Goal: Navigation & Orientation: Find specific page/section

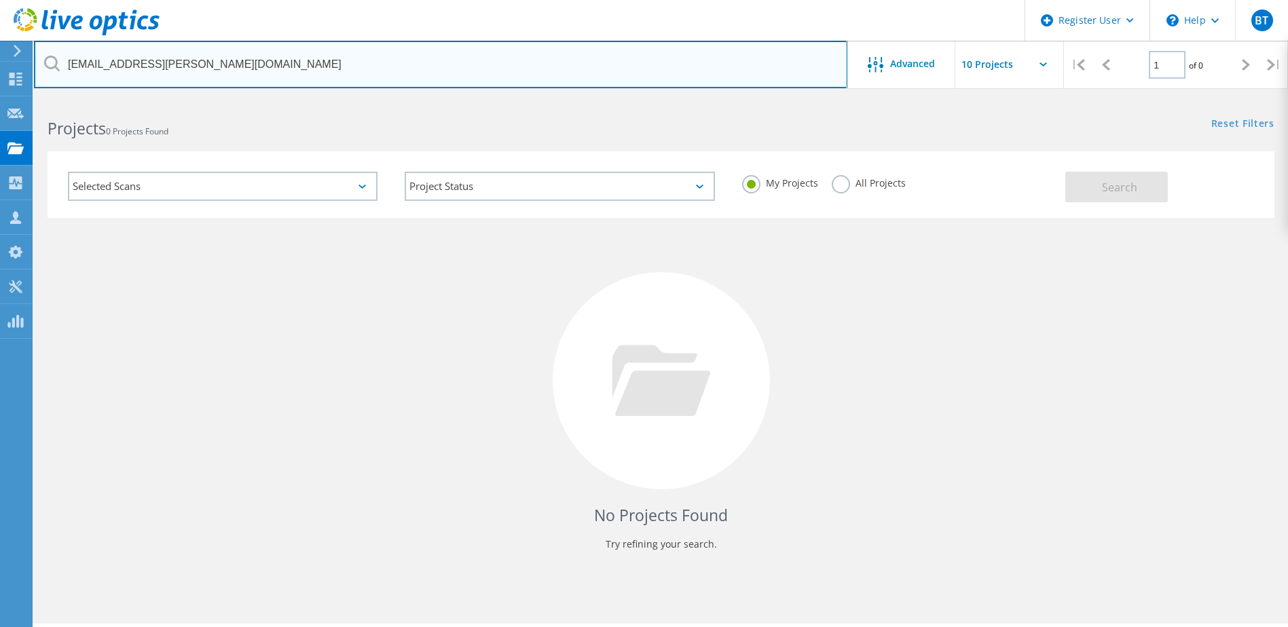
drag, startPoint x: 206, startPoint y: 69, endPoint x: 48, endPoint y: 50, distance: 159.3
click at [48, 50] on input "[EMAIL_ADDRESS][PERSON_NAME][DOMAIN_NAME]" at bounding box center [440, 65] width 813 height 48
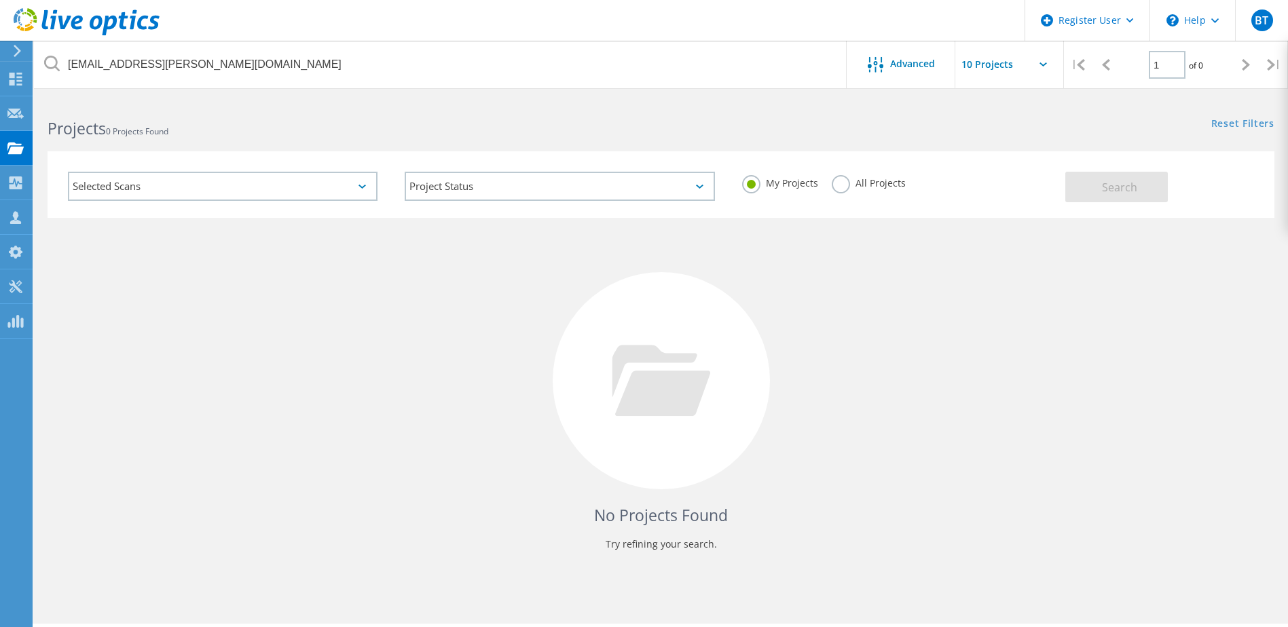
click at [164, 124] on h2 "Projects 0 Projects Found" at bounding box center [347, 128] width 599 height 22
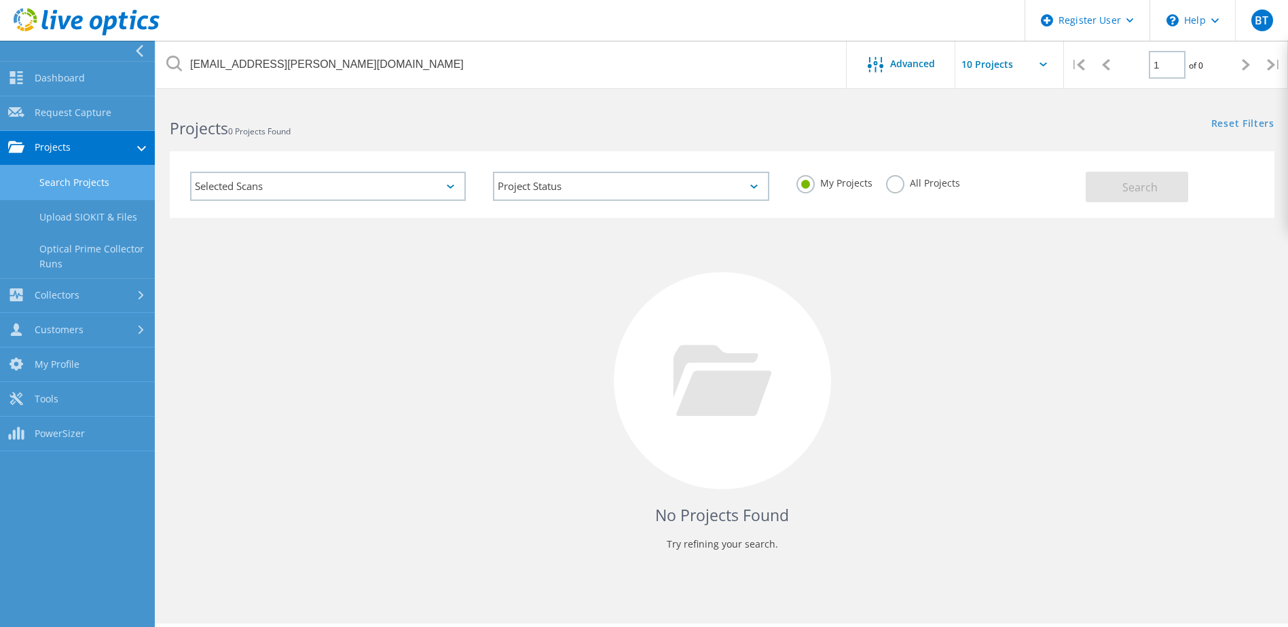
click at [81, 183] on link "Search Projects" at bounding box center [77, 183] width 155 height 35
click at [89, 79] on link "Dashboard" at bounding box center [77, 79] width 155 height 35
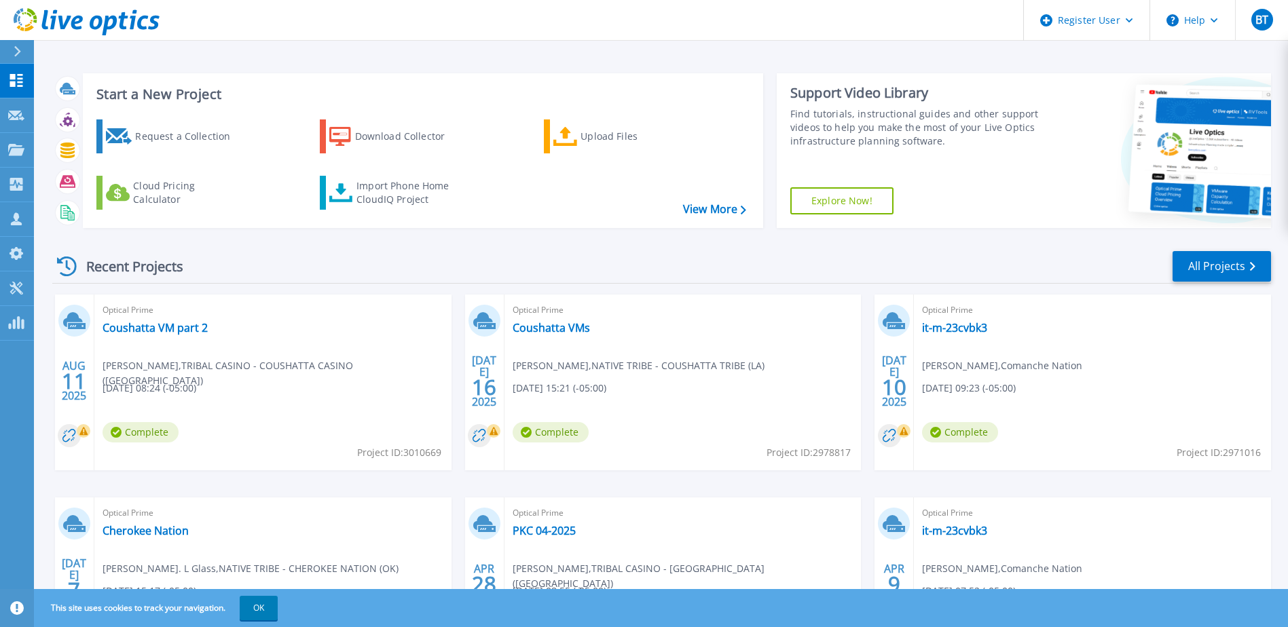
click at [20, 41] on div at bounding box center [23, 51] width 22 height 23
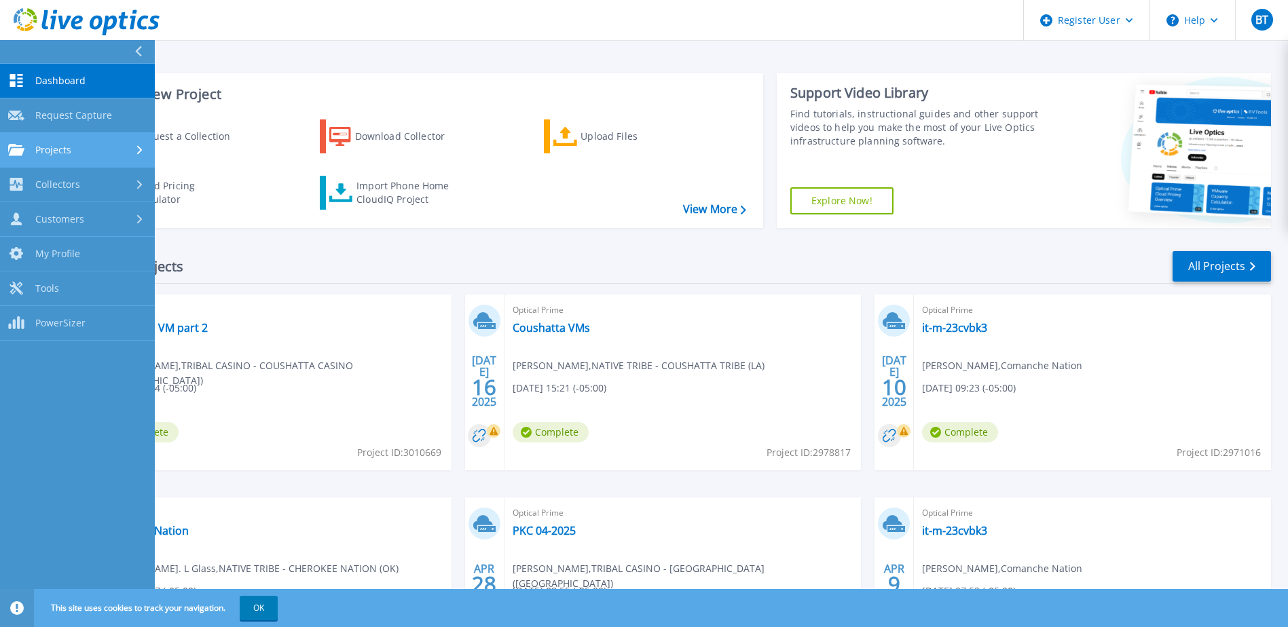
click at [89, 157] on link "Projects Projects" at bounding box center [77, 150] width 155 height 35
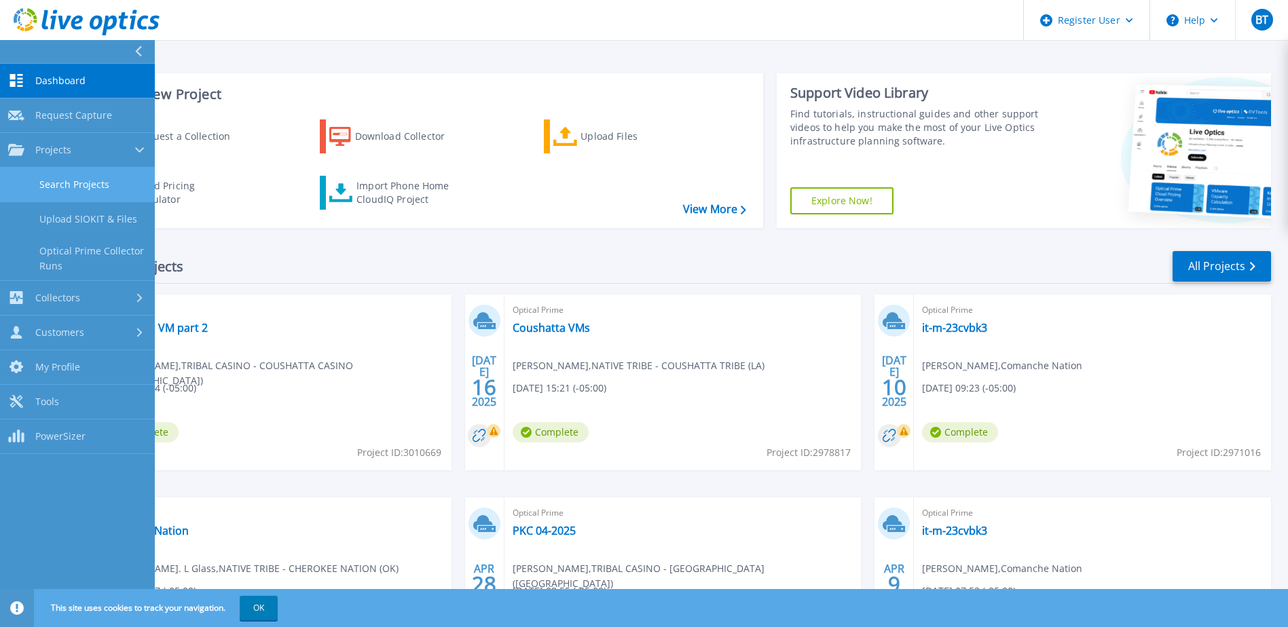
click at [75, 189] on link "Search Projects" at bounding box center [77, 185] width 155 height 35
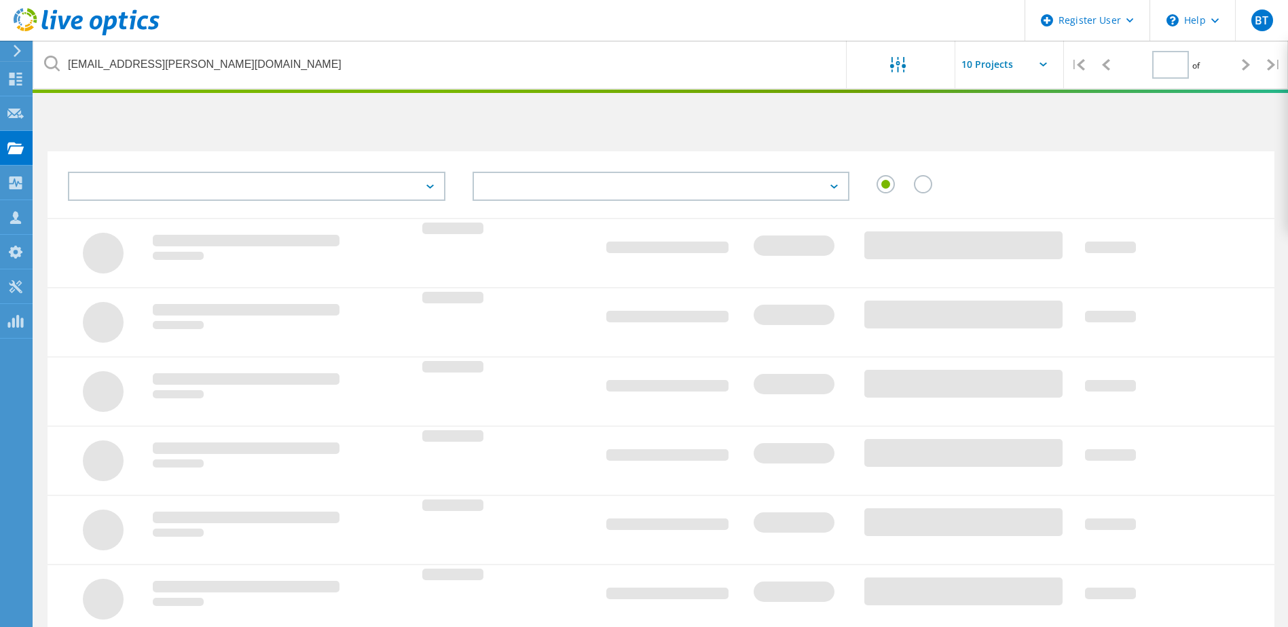
type input "1"
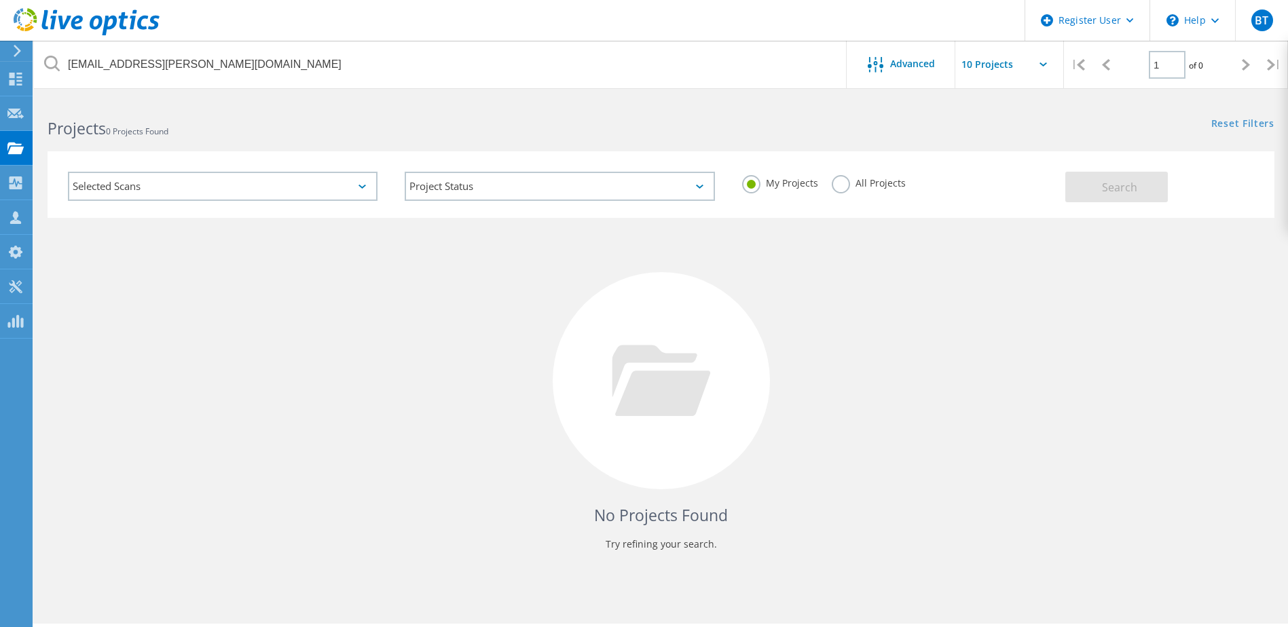
click at [43, 187] on div "Selected Scans Project Status In Progress Complete Published Anonymous Archived…" at bounding box center [661, 175] width 1254 height 83
